Goal: Transaction & Acquisition: Purchase product/service

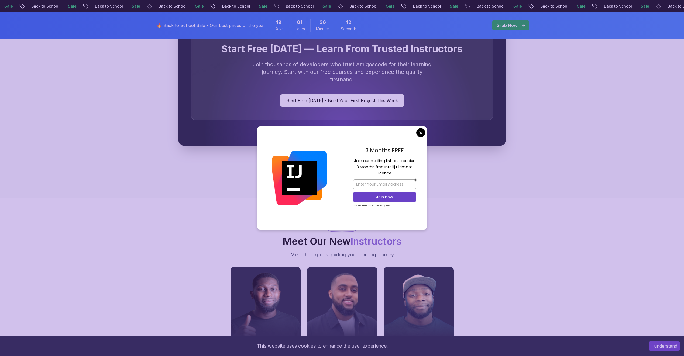
scroll to position [1671, 0]
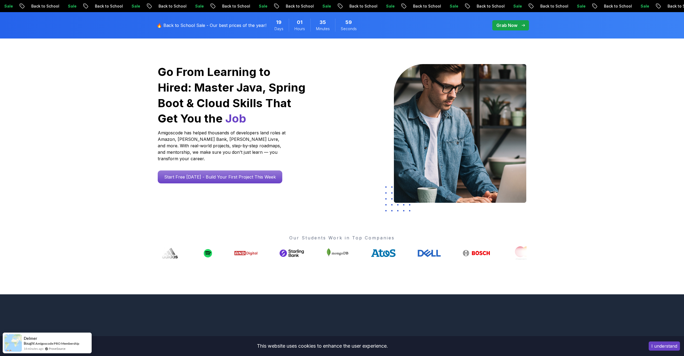
scroll to position [0, 0]
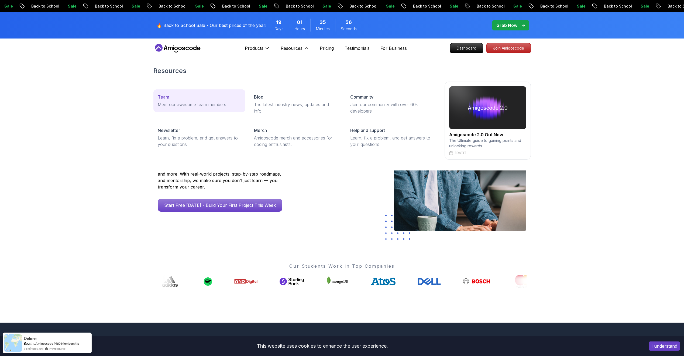
click at [217, 94] on link "Team Meet our awesome team members" at bounding box center [199, 101] width 92 height 23
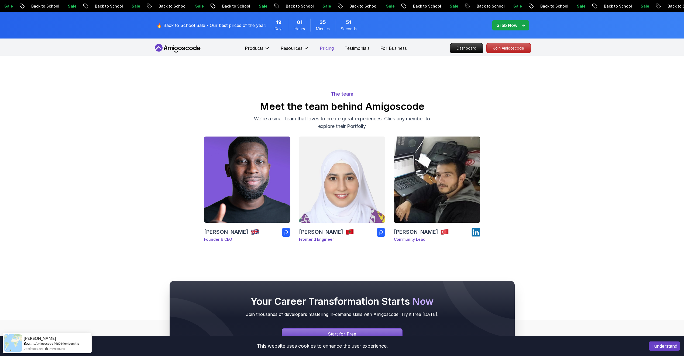
drag, startPoint x: 336, startPoint y: 47, endPoint x: 326, endPoint y: 48, distance: 9.5
click at [335, 47] on div "Products Resources Resources Team Meet our awesome team members Blog The latest…" at bounding box center [326, 48] width 162 height 11
click at [326, 48] on p "Pricing" at bounding box center [327, 48] width 14 height 6
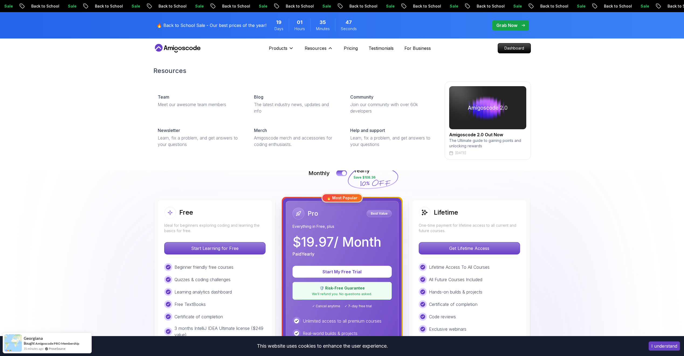
click at [649, 143] on div "Resources Team Meet our awesome team members Blog The latest industry news, upd…" at bounding box center [342, 113] width 684 height 115
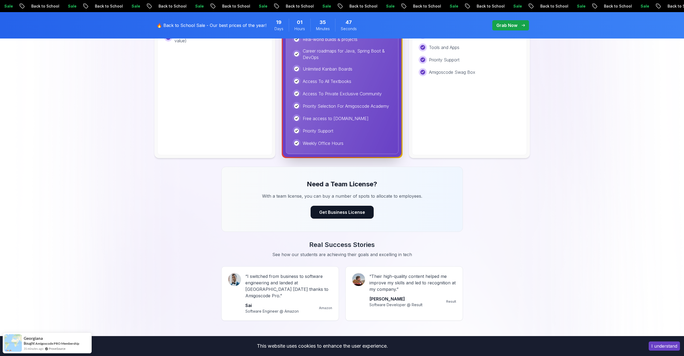
scroll to position [297, 0]
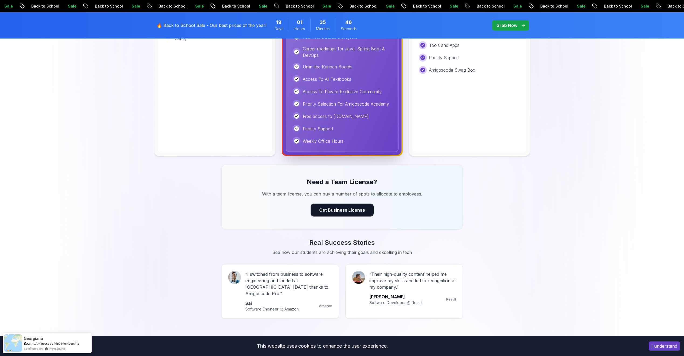
click at [637, 168] on img at bounding box center [342, 99] width 684 height 677
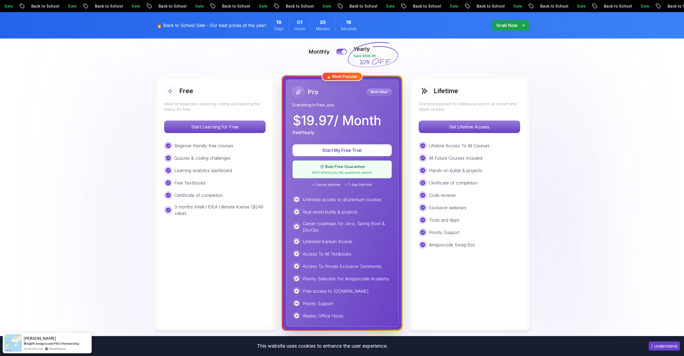
scroll to position [0, 0]
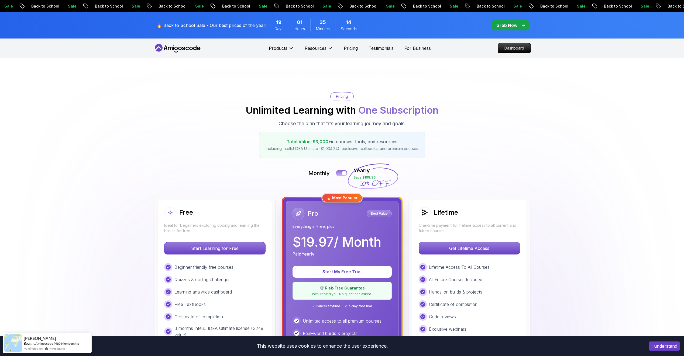
click at [342, 174] on button at bounding box center [341, 173] width 11 height 6
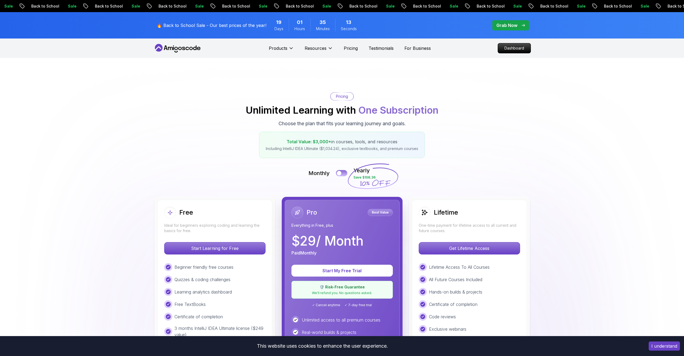
click at [344, 174] on button at bounding box center [341, 173] width 11 height 6
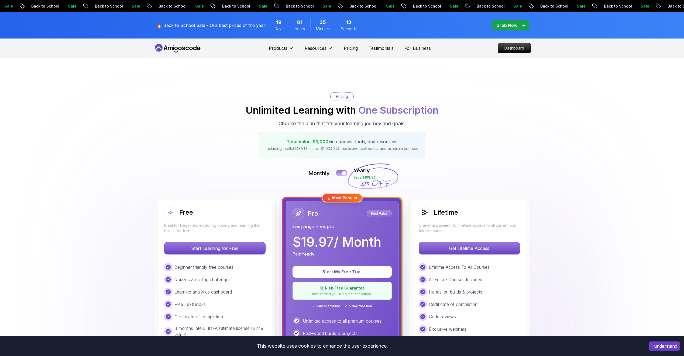
click at [342, 174] on button at bounding box center [341, 173] width 11 height 6
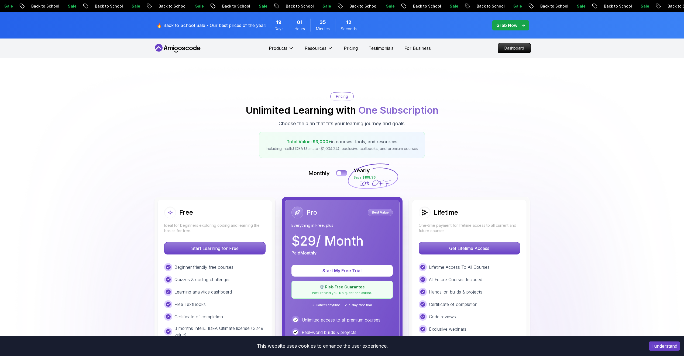
click at [346, 174] on button at bounding box center [341, 173] width 11 height 6
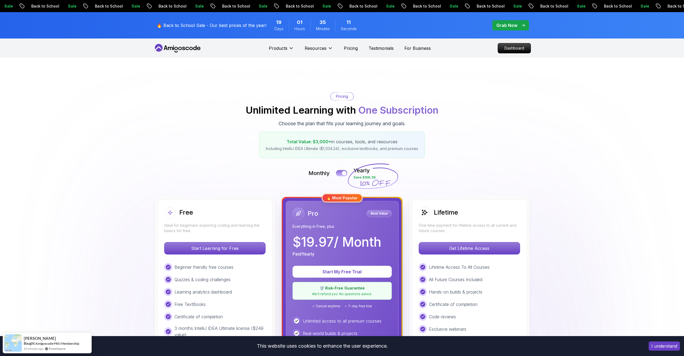
click at [339, 174] on button at bounding box center [341, 173] width 11 height 6
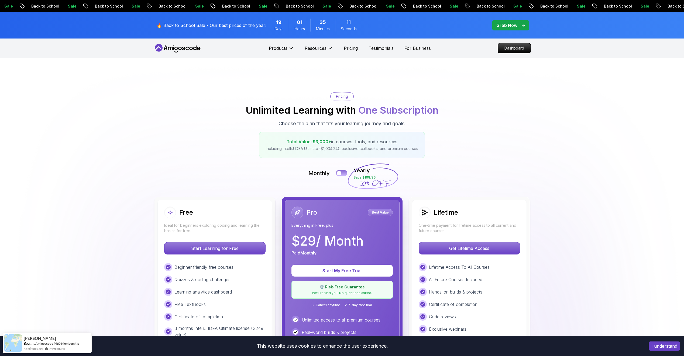
click at [346, 173] on button at bounding box center [341, 173] width 11 height 6
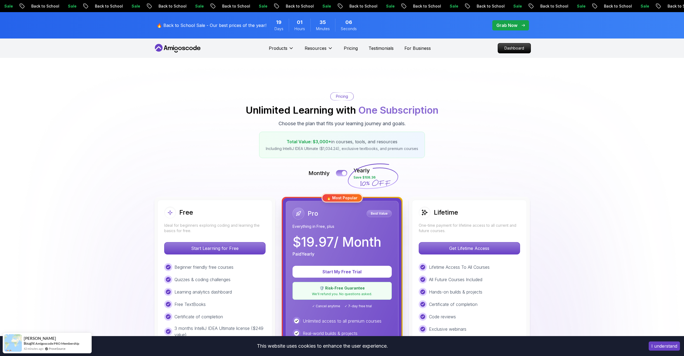
click at [340, 173] on button at bounding box center [341, 173] width 11 height 6
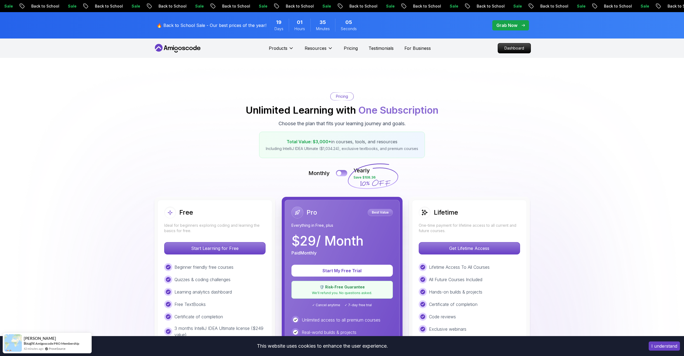
click at [344, 173] on button at bounding box center [341, 173] width 11 height 6
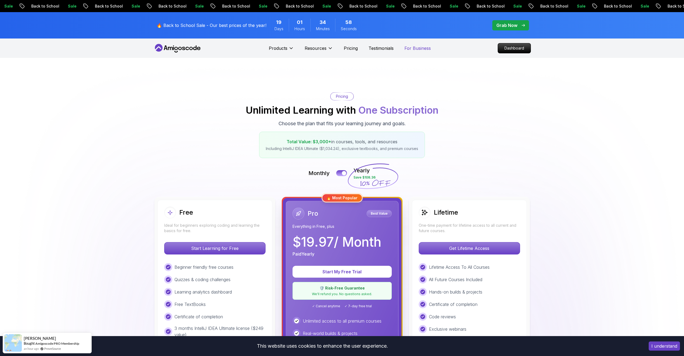
click at [411, 49] on p "For Business" at bounding box center [417, 48] width 26 height 6
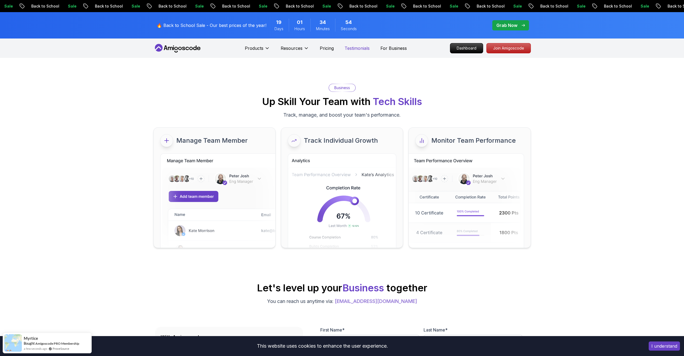
click at [360, 48] on p "Testimonials" at bounding box center [357, 48] width 25 height 6
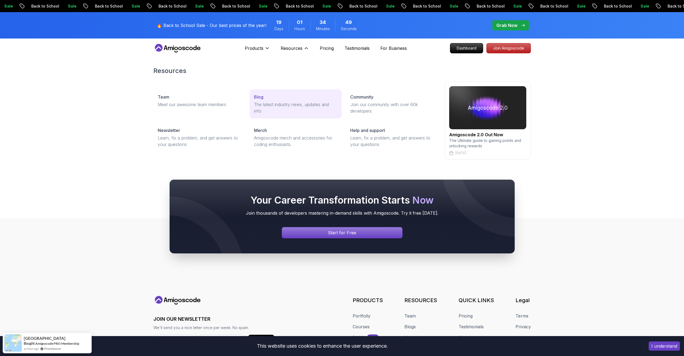
click at [280, 106] on p "The latest industry news, updates and info" at bounding box center [295, 107] width 83 height 13
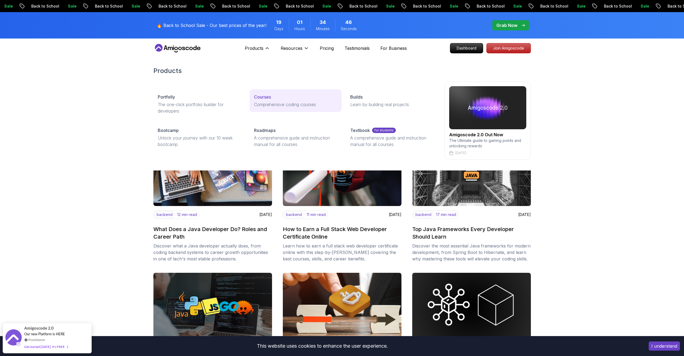
click at [278, 99] on div "Courses" at bounding box center [295, 97] width 83 height 6
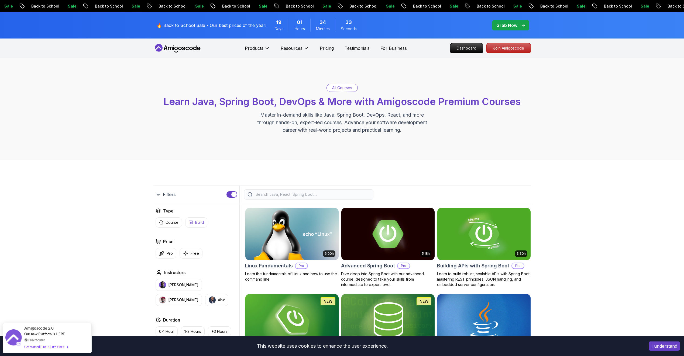
click at [197, 223] on p "Build" at bounding box center [199, 222] width 9 height 5
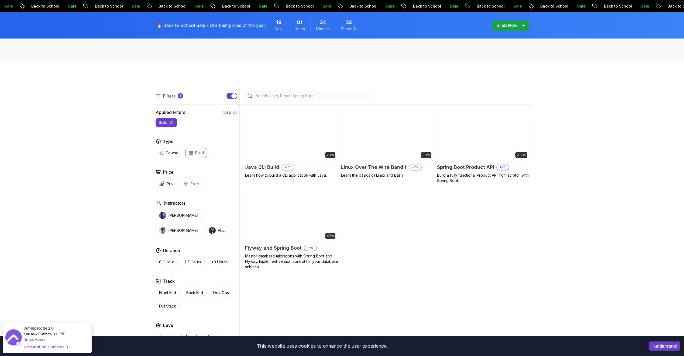
scroll to position [108, 0]
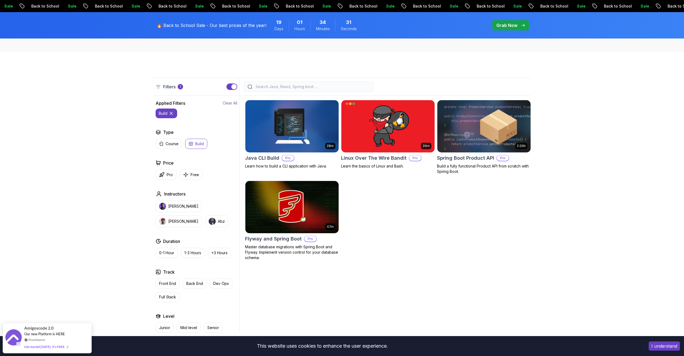
click at [173, 114] on icon at bounding box center [170, 113] width 5 height 5
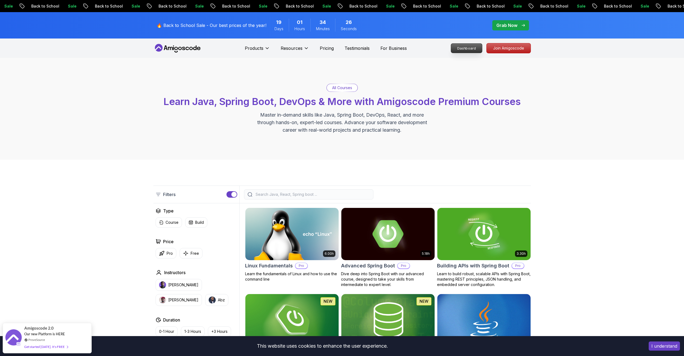
click at [466, 49] on p "Dashboard" at bounding box center [466, 48] width 31 height 9
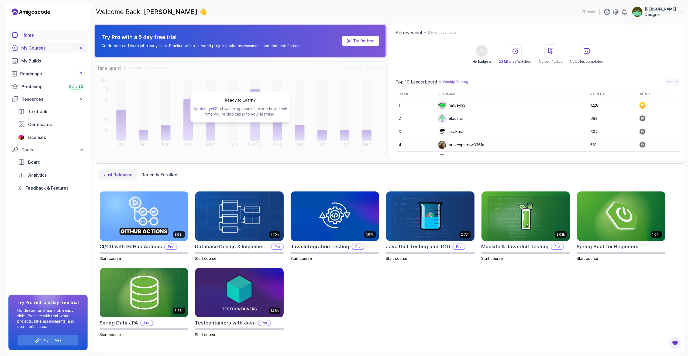
click at [30, 49] on div "My Courses 9" at bounding box center [52, 48] width 63 height 6
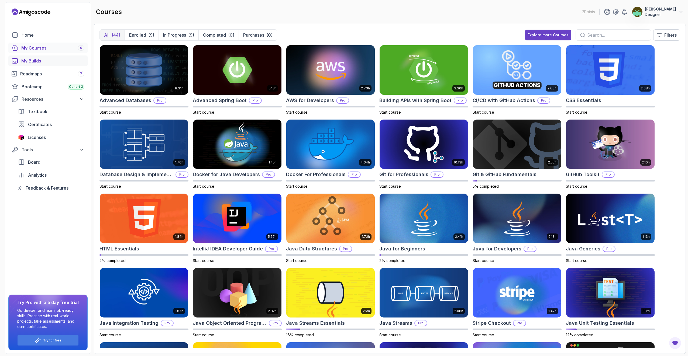
click at [33, 60] on div "My Builds" at bounding box center [52, 61] width 63 height 6
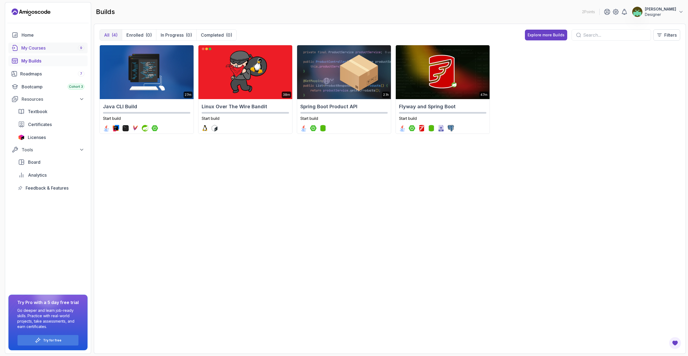
click at [39, 46] on div "My Courses 9" at bounding box center [52, 48] width 63 height 6
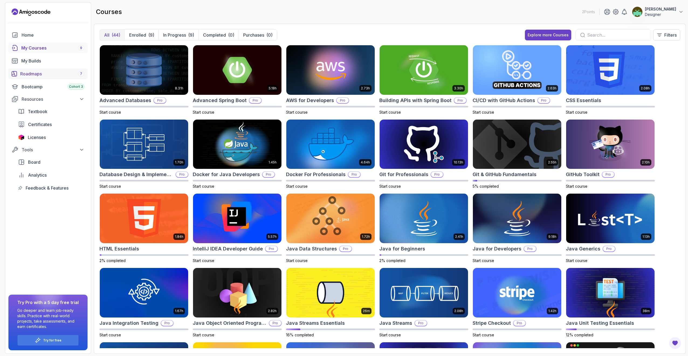
click at [34, 73] on div "Roadmaps 7" at bounding box center [52, 74] width 64 height 6
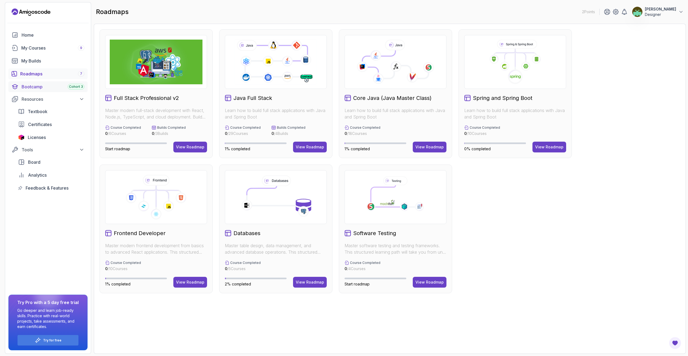
click at [34, 87] on div "Bootcamp Cohort 3" at bounding box center [53, 87] width 63 height 6
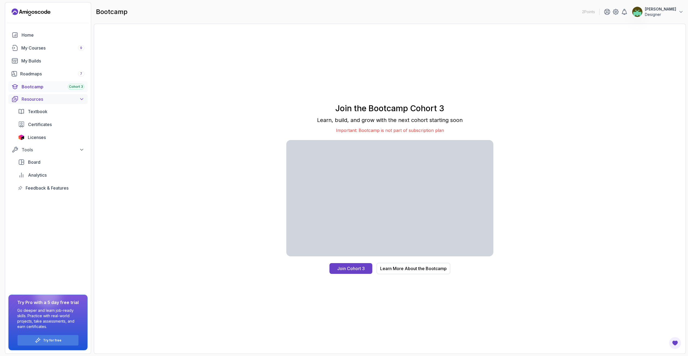
click at [37, 102] on div "Resources" at bounding box center [53, 99] width 63 height 6
click at [38, 111] on span "Textbook" at bounding box center [38, 111] width 20 height 6
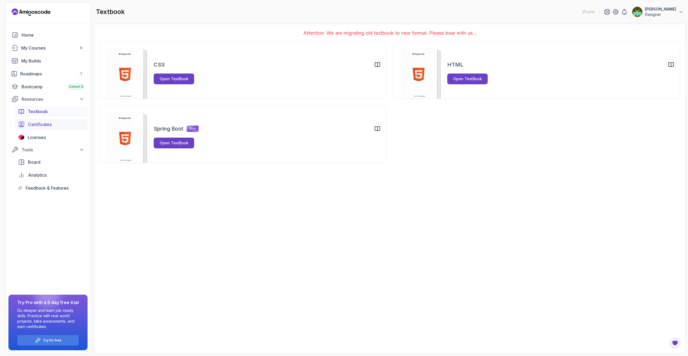
click at [43, 123] on span "Certificates" at bounding box center [40, 124] width 24 height 6
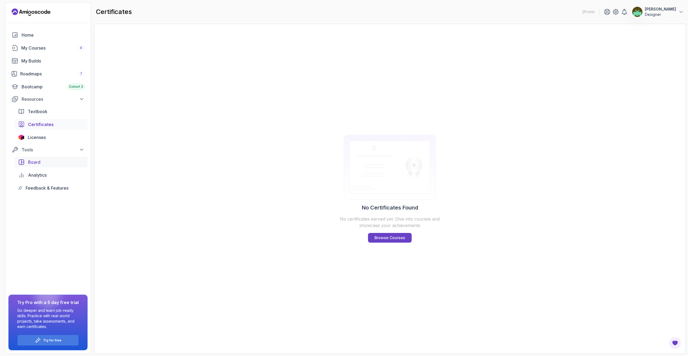
click at [42, 161] on div "Board" at bounding box center [56, 162] width 56 height 6
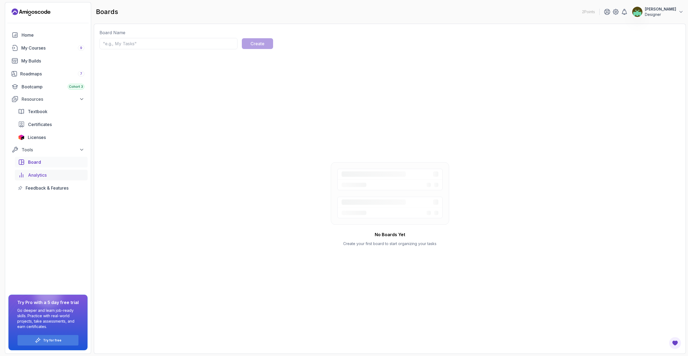
click at [40, 179] on link "Analytics" at bounding box center [51, 175] width 73 height 11
click at [42, 187] on span "Feedback & Features" at bounding box center [47, 188] width 43 height 6
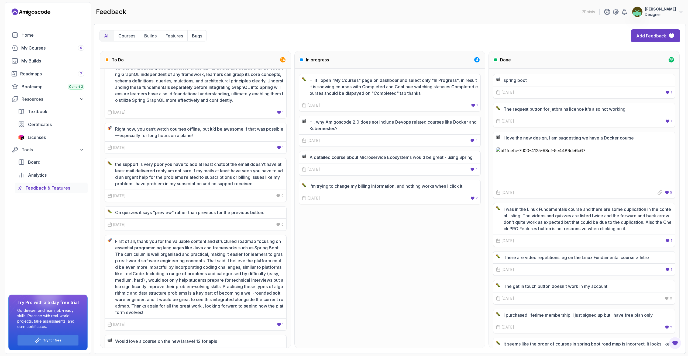
scroll to position [704, 0]
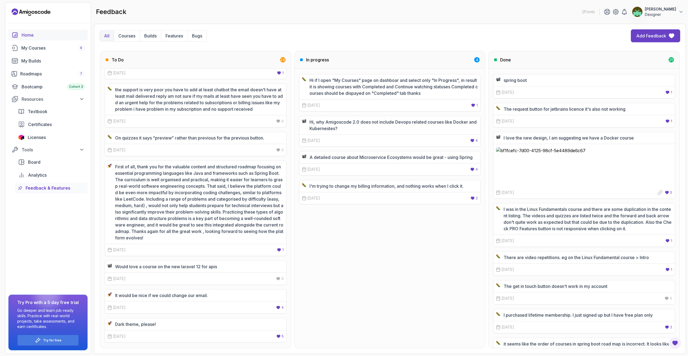
click at [44, 34] on div "Home" at bounding box center [53, 35] width 63 height 6
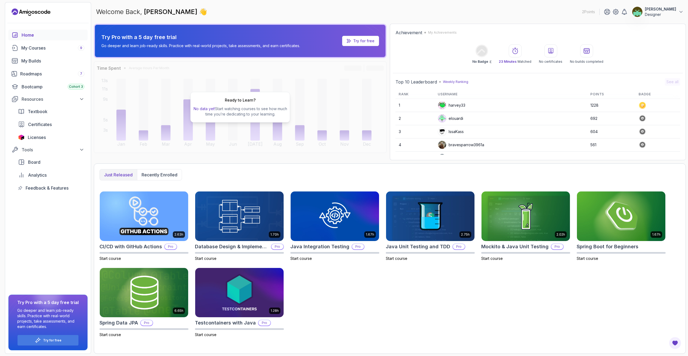
click at [665, 14] on p "Designer" at bounding box center [660, 14] width 31 height 5
drag, startPoint x: 532, startPoint y: 32, endPoint x: 527, endPoint y: 9, distance: 23.0
click at [532, 31] on div "Achievement My Achievements" at bounding box center [537, 32] width 285 height 6
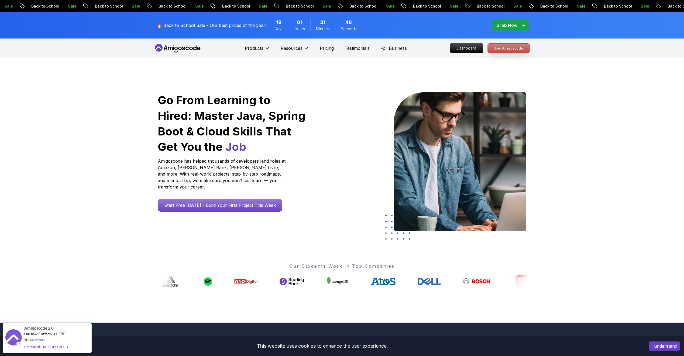
click at [501, 51] on p "Join Amigoscode" at bounding box center [509, 48] width 42 height 9
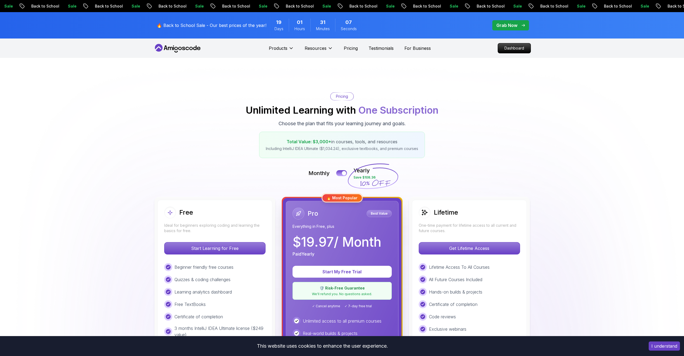
click at [183, 51] on icon at bounding box center [177, 48] width 49 height 9
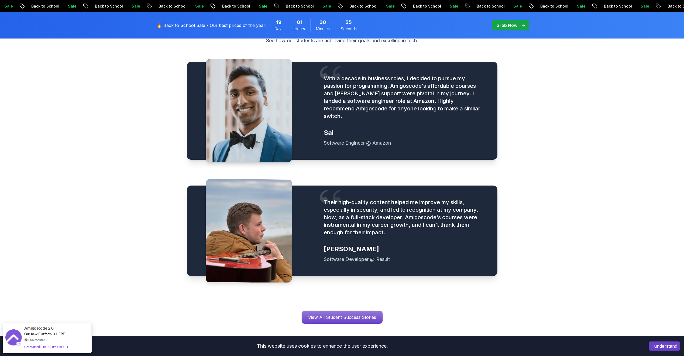
scroll to position [782, 0]
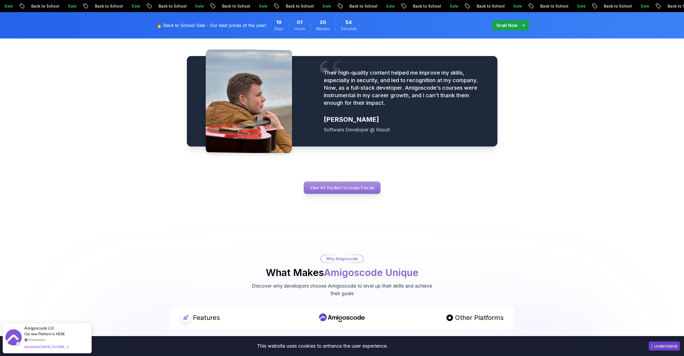
click at [317, 182] on p "View All Student Success Stories" at bounding box center [342, 188] width 77 height 12
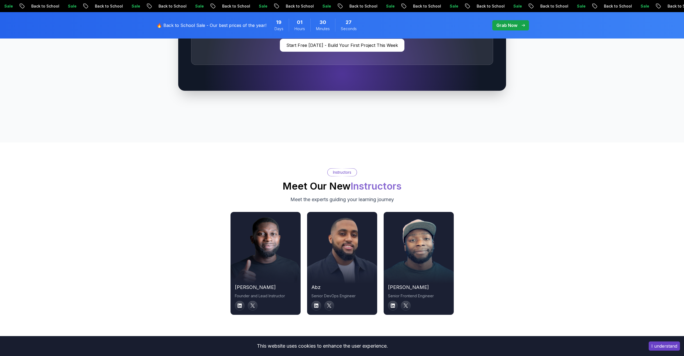
scroll to position [1752, 0]
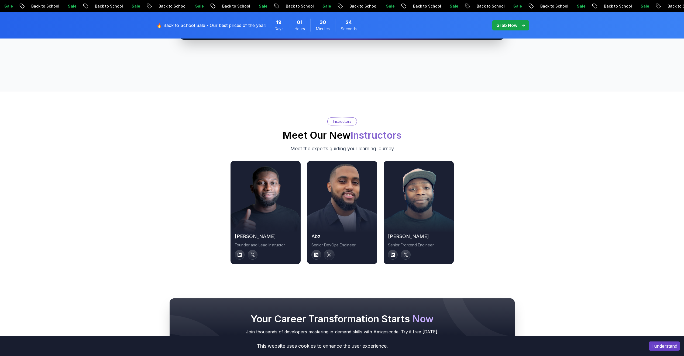
click at [328, 253] on icon at bounding box center [329, 255] width 5 height 5
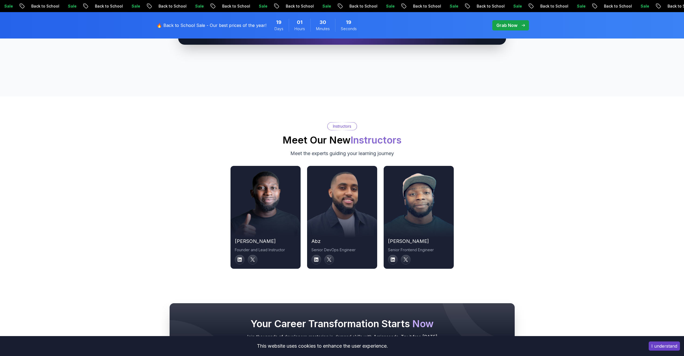
scroll to position [1941, 0]
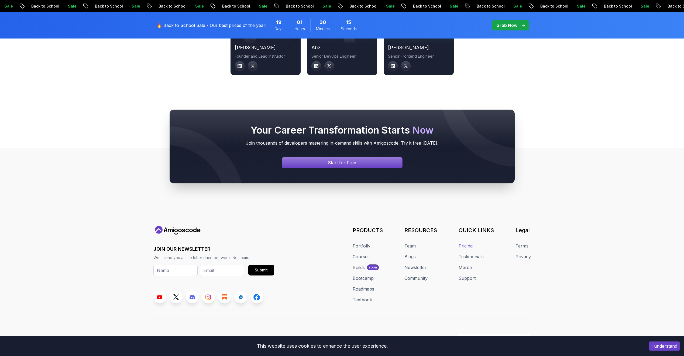
click at [464, 243] on link "Pricing" at bounding box center [466, 246] width 14 height 6
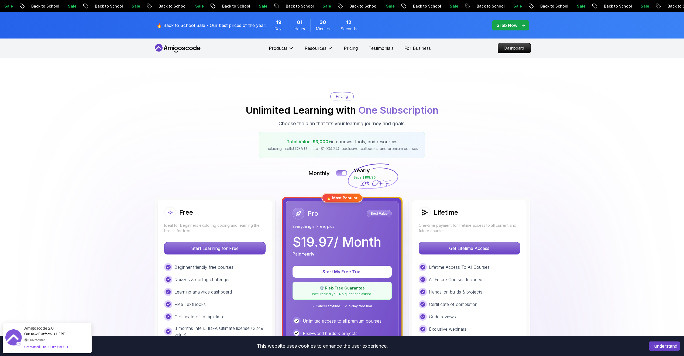
click at [342, 172] on button at bounding box center [341, 173] width 11 height 6
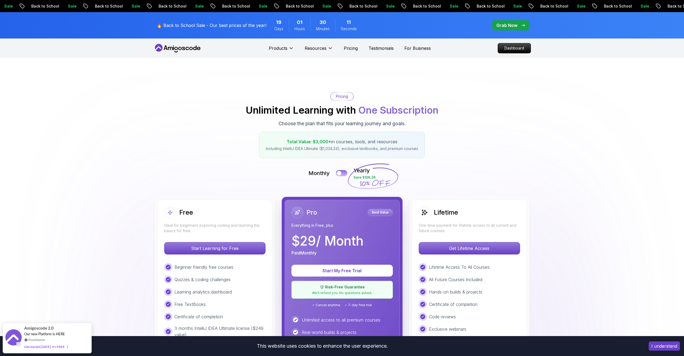
click at [345, 173] on button at bounding box center [341, 173] width 11 height 6
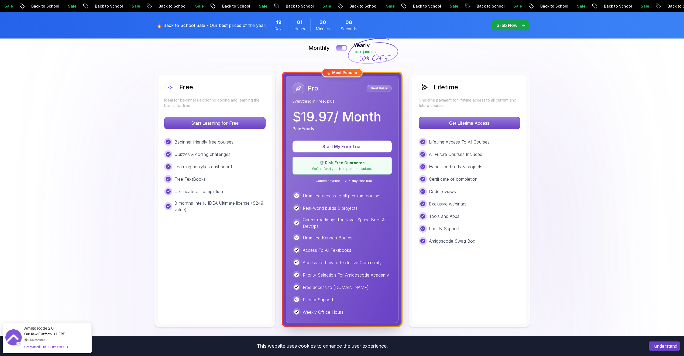
scroll to position [135, 0]
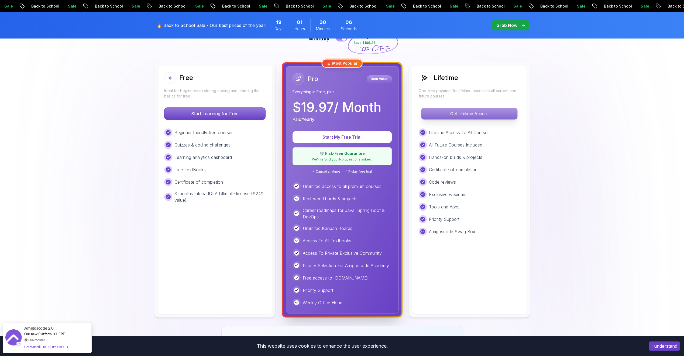
click at [476, 118] on p "Get Lifetime Access" at bounding box center [469, 113] width 96 height 11
